Goal: Book appointment/travel/reservation

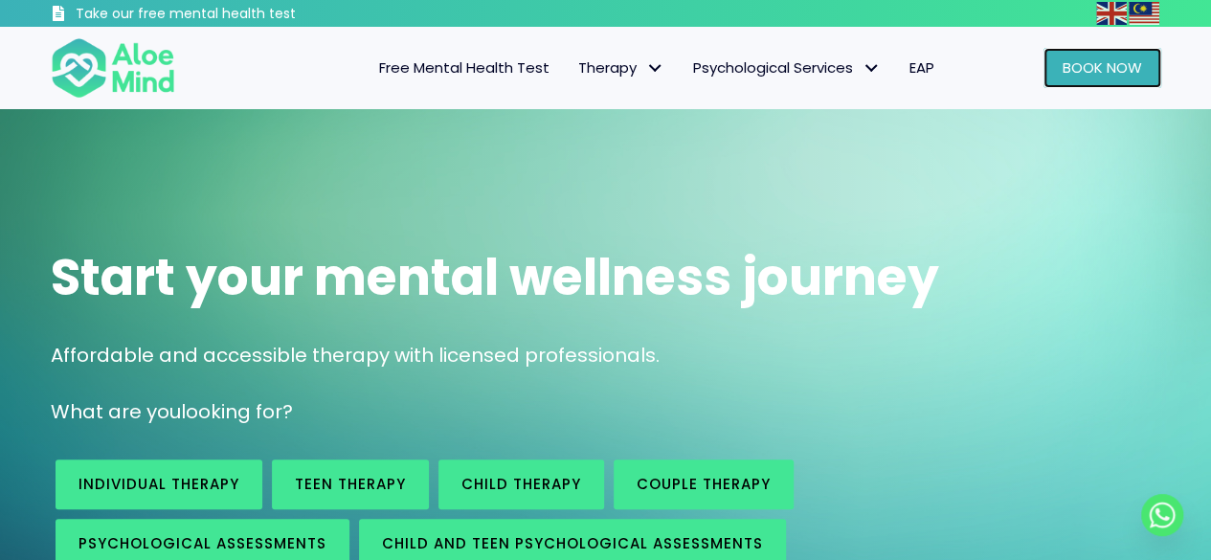
click at [1101, 75] on span "Book Now" at bounding box center [1102, 67] width 79 height 20
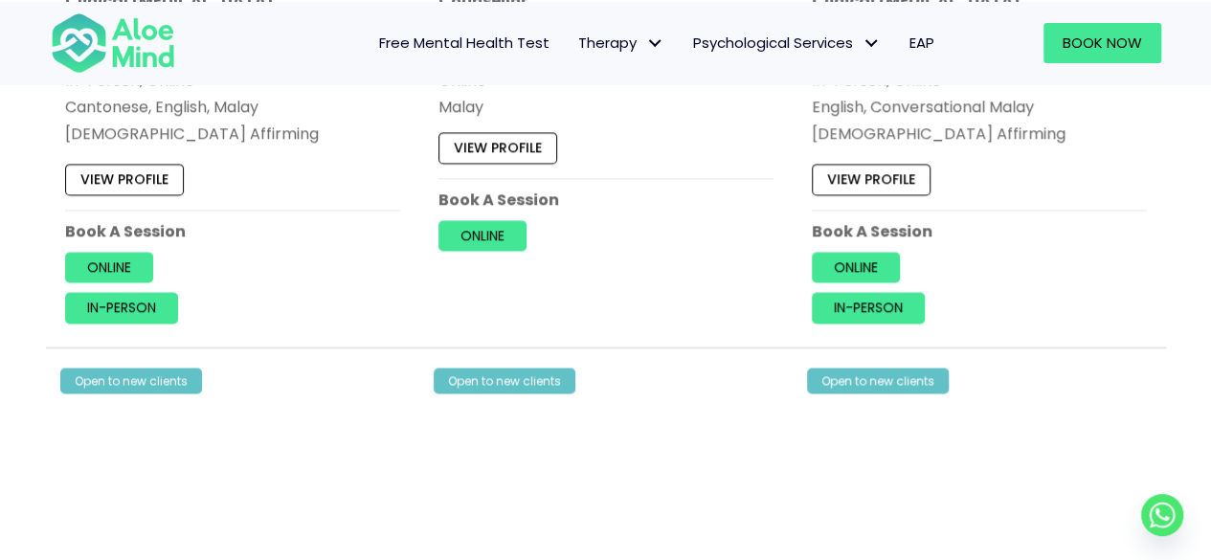
scroll to position [1436, 0]
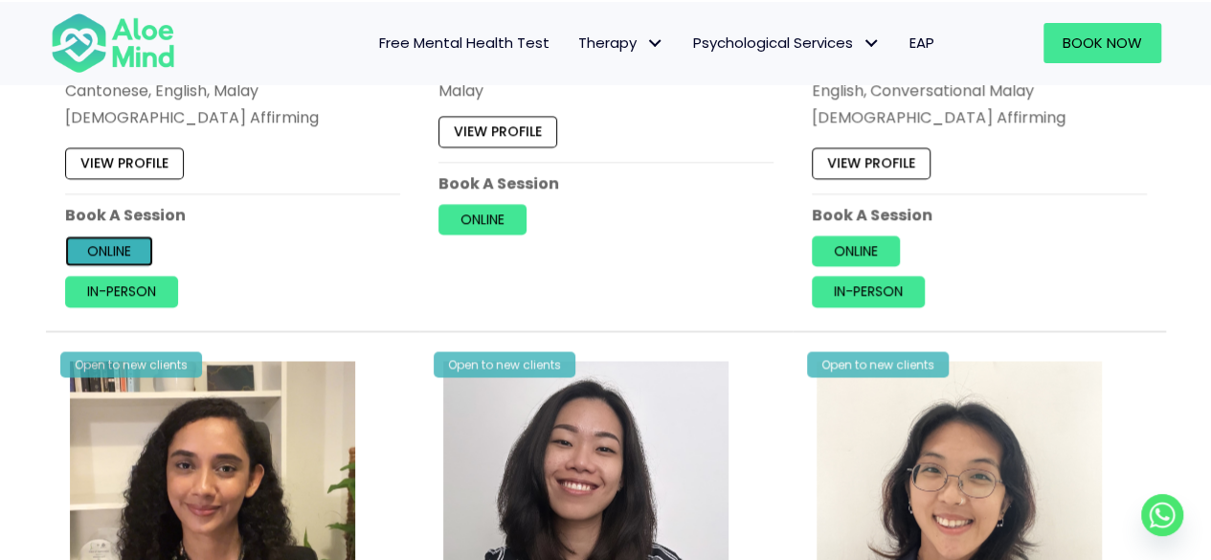
click at [120, 244] on link "Online" at bounding box center [109, 251] width 88 height 31
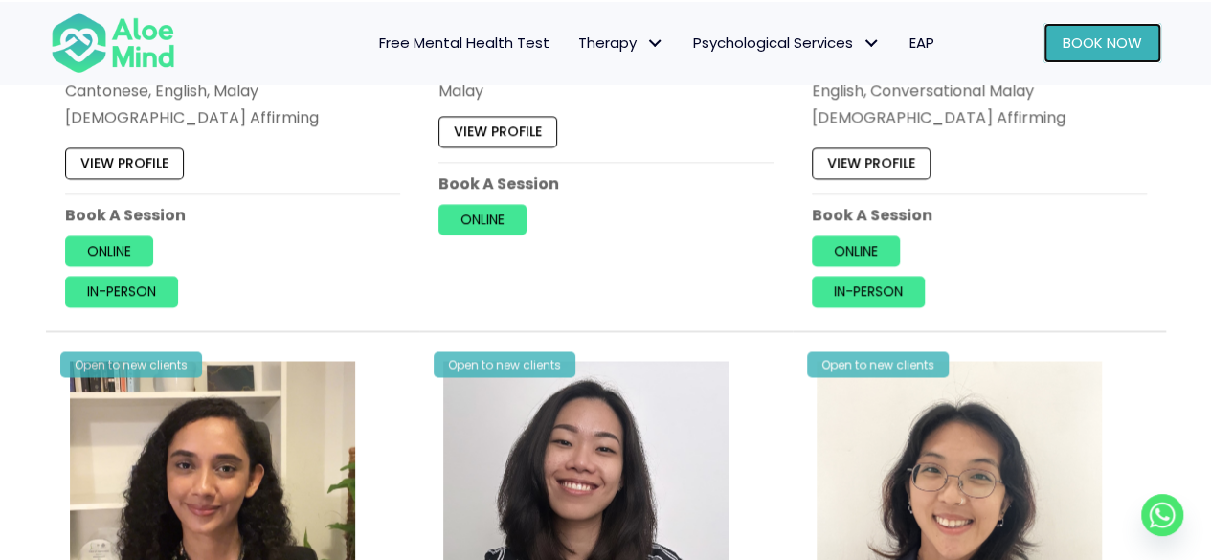
click at [1060, 39] on link "Book Now" at bounding box center [1103, 43] width 118 height 40
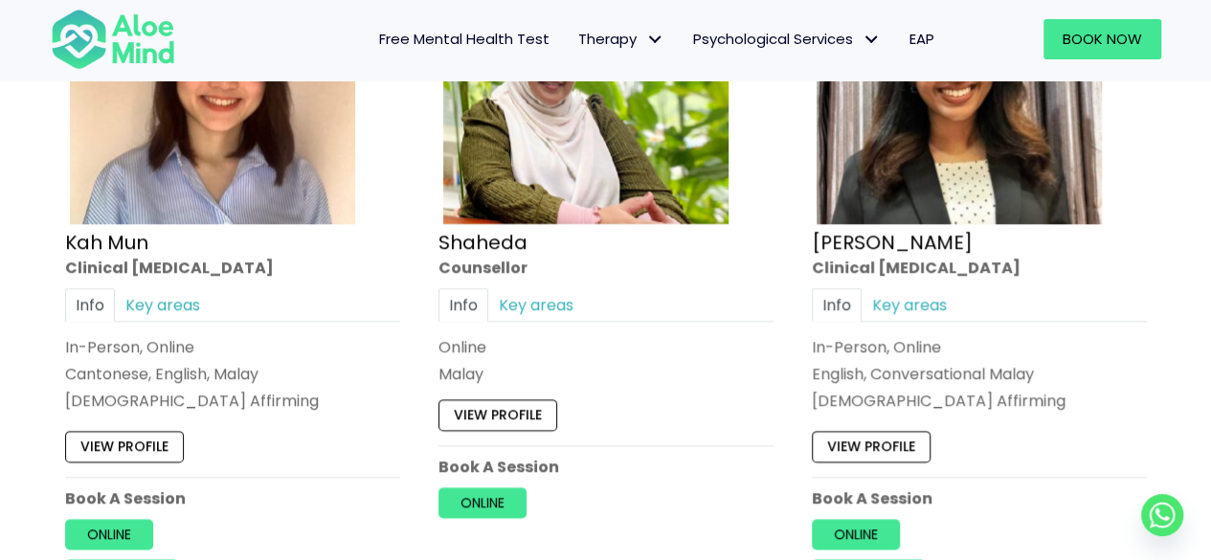
scroll to position [1149, 0]
click at [99, 531] on link "Online" at bounding box center [109, 534] width 88 height 31
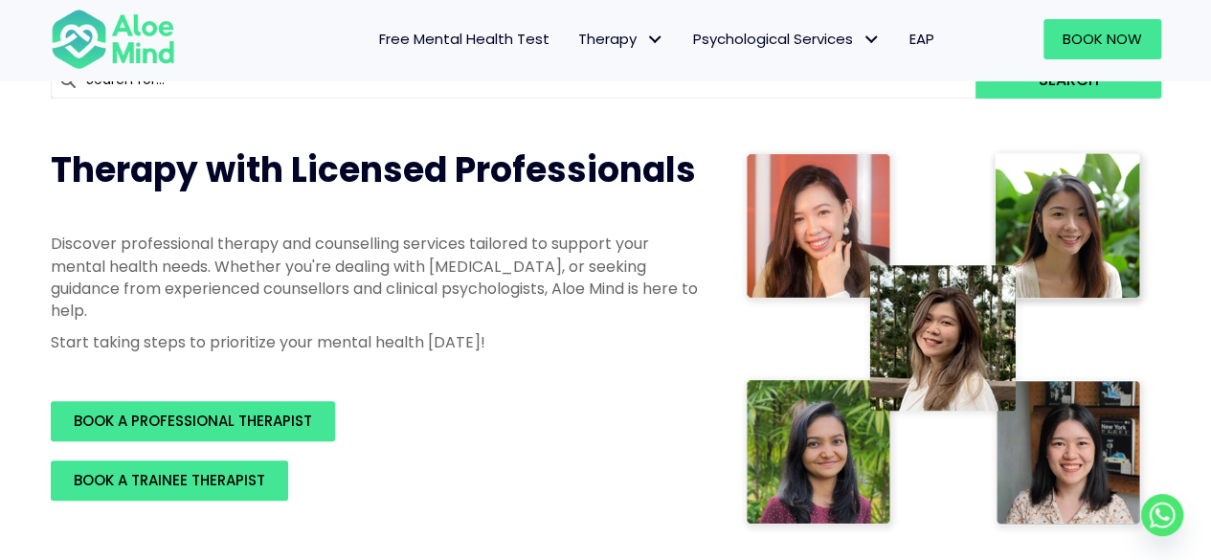
scroll to position [191, 0]
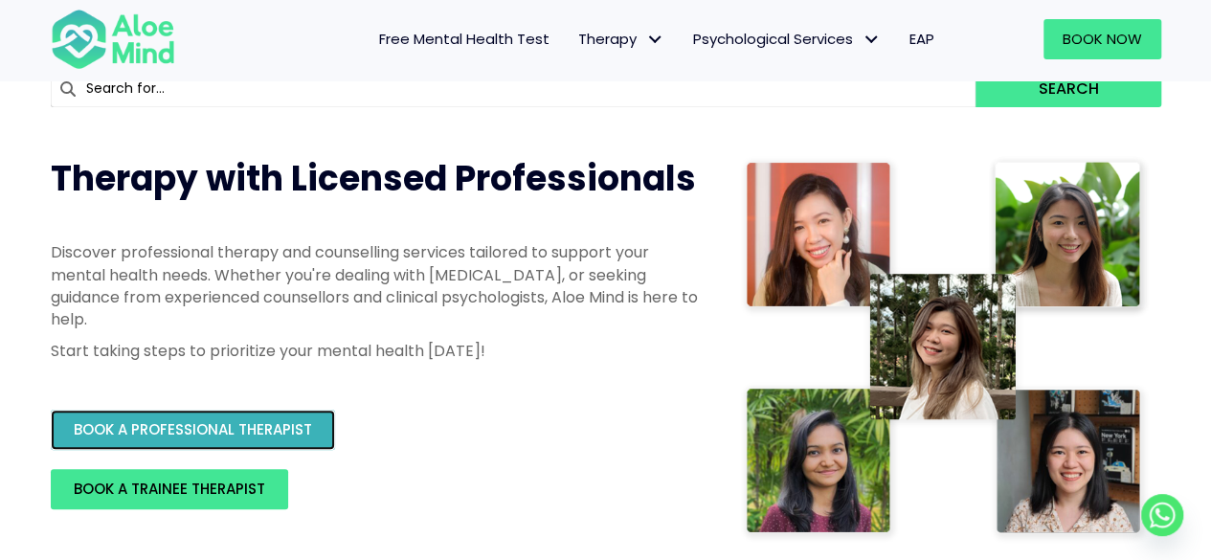
click at [304, 439] on span "BOOK A PROFESSIONAL THERAPIST" at bounding box center [193, 429] width 238 height 20
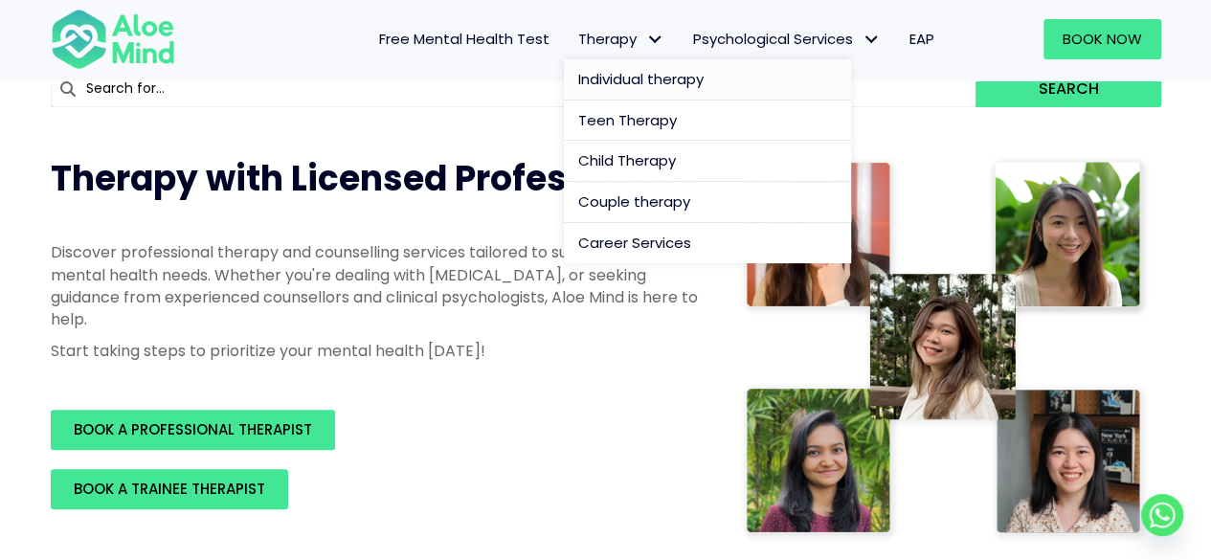
click at [630, 78] on span "Individual therapy" at bounding box center [640, 79] width 125 height 20
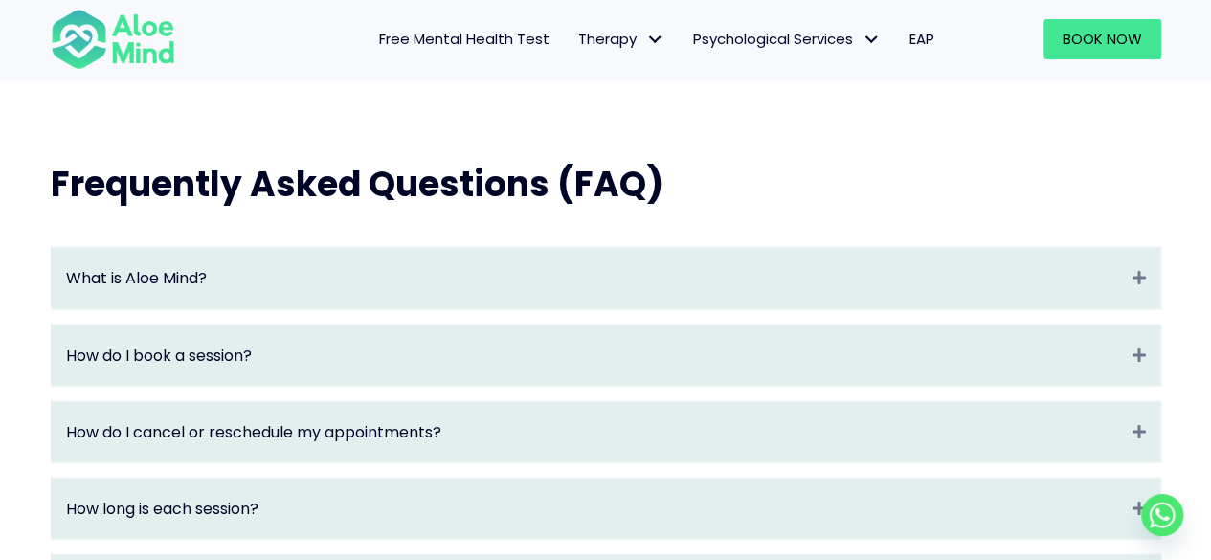
scroll to position [1532, 0]
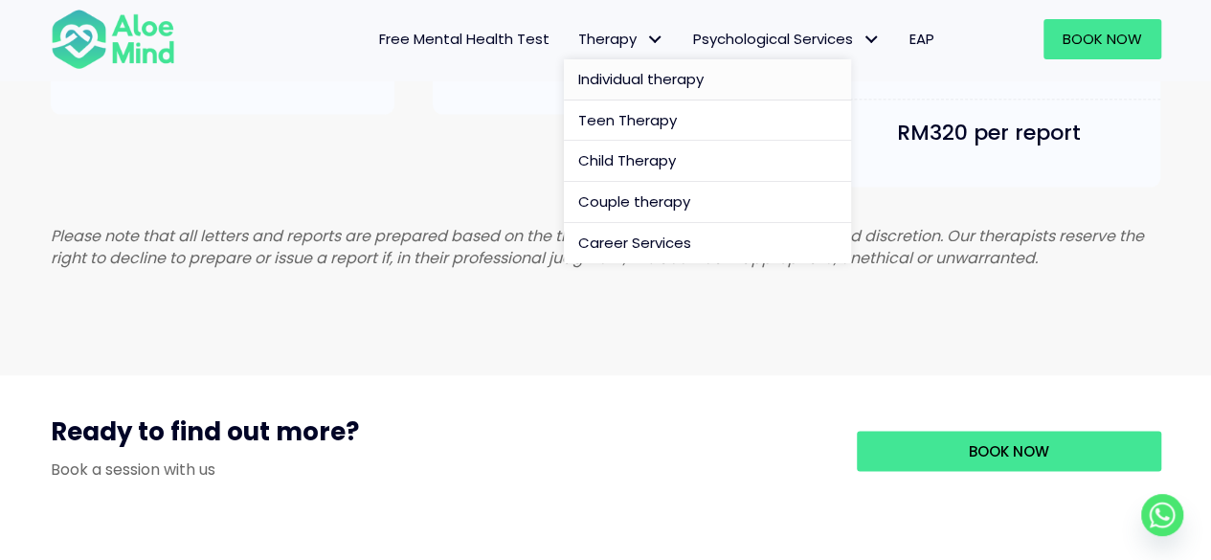
click at [596, 62] on link "Individual therapy" at bounding box center [707, 79] width 287 height 41
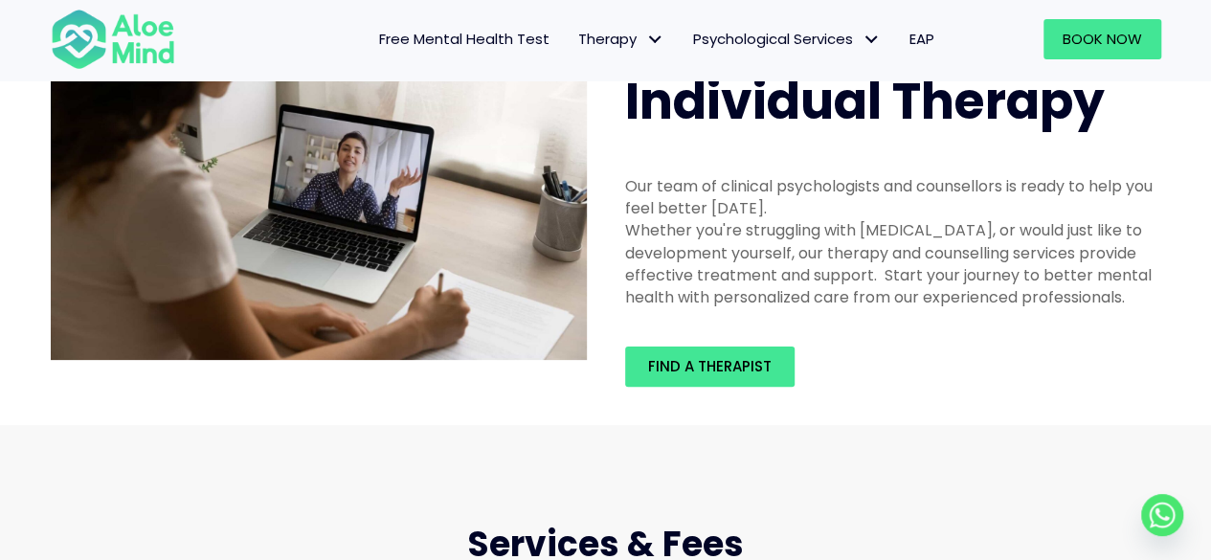
scroll to position [96, 0]
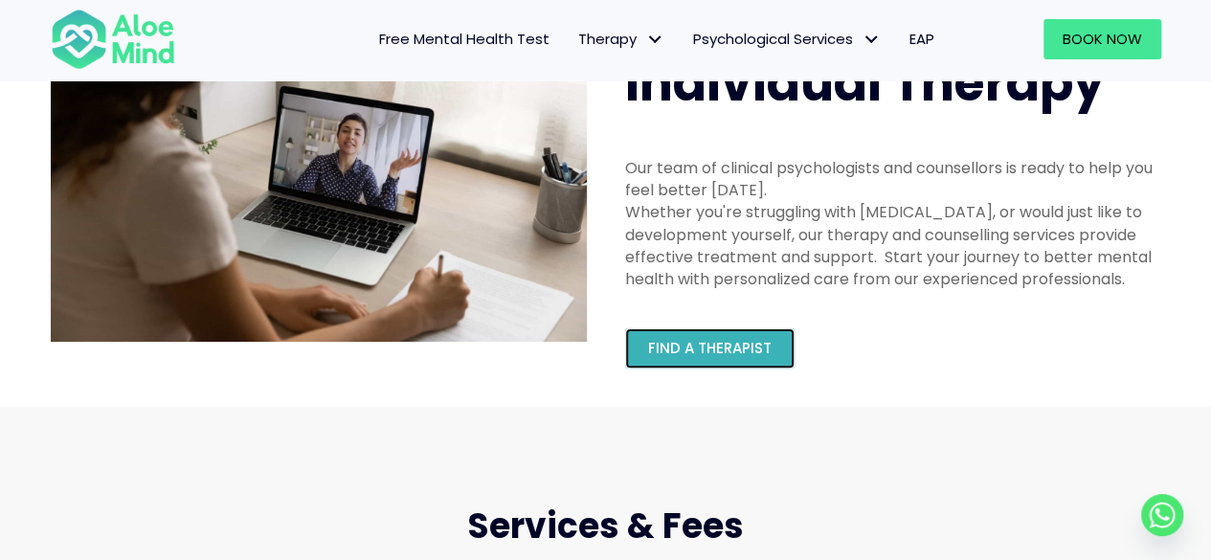
click at [707, 345] on span "Find a therapist" at bounding box center [710, 348] width 124 height 20
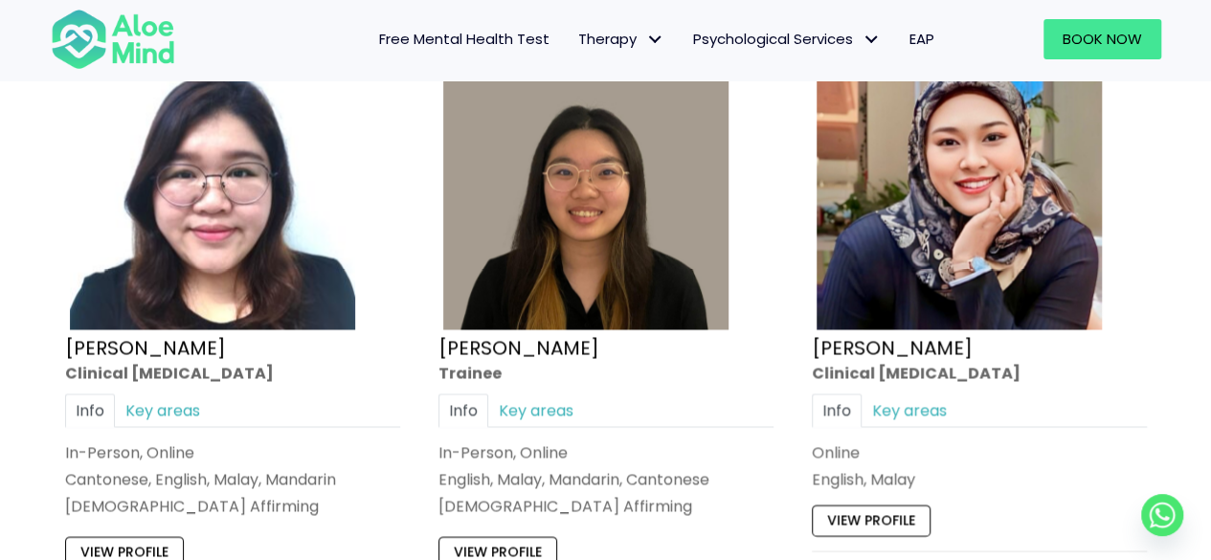
scroll to position [5339, 0]
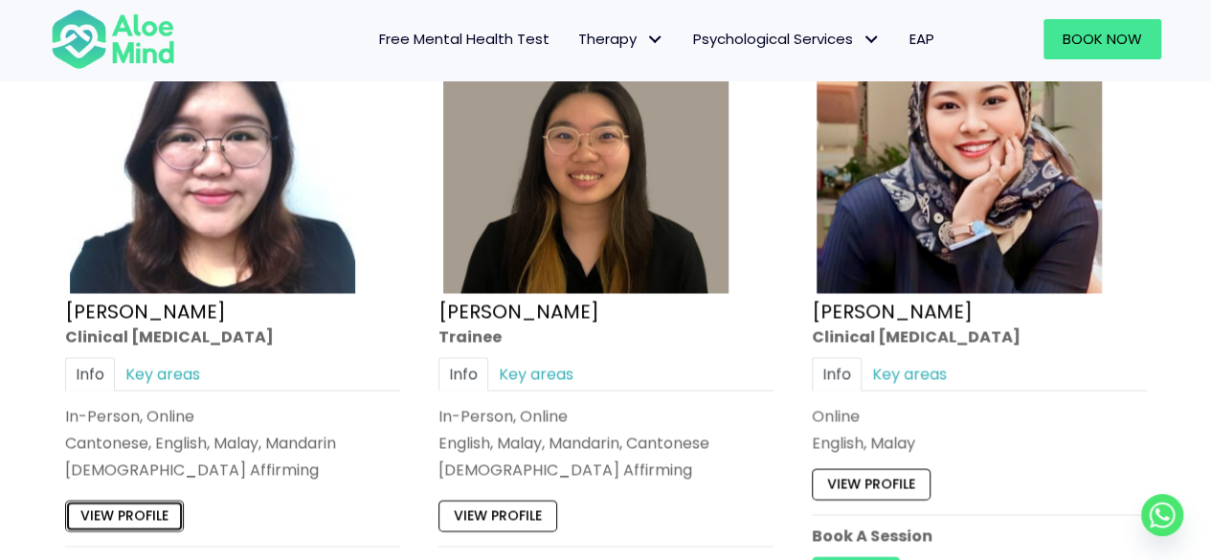
click at [153, 501] on link "View profile" at bounding box center [124, 516] width 119 height 31
